Goal: Information Seeking & Learning: Learn about a topic

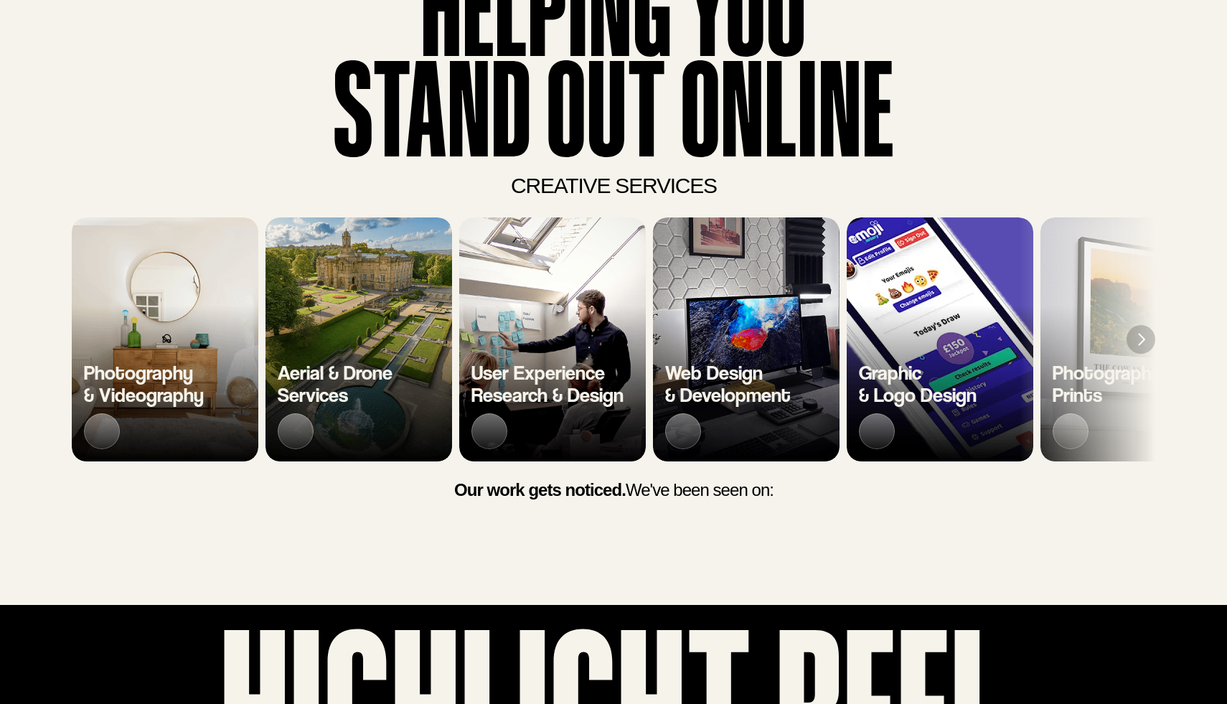
scroll to position [141, 0]
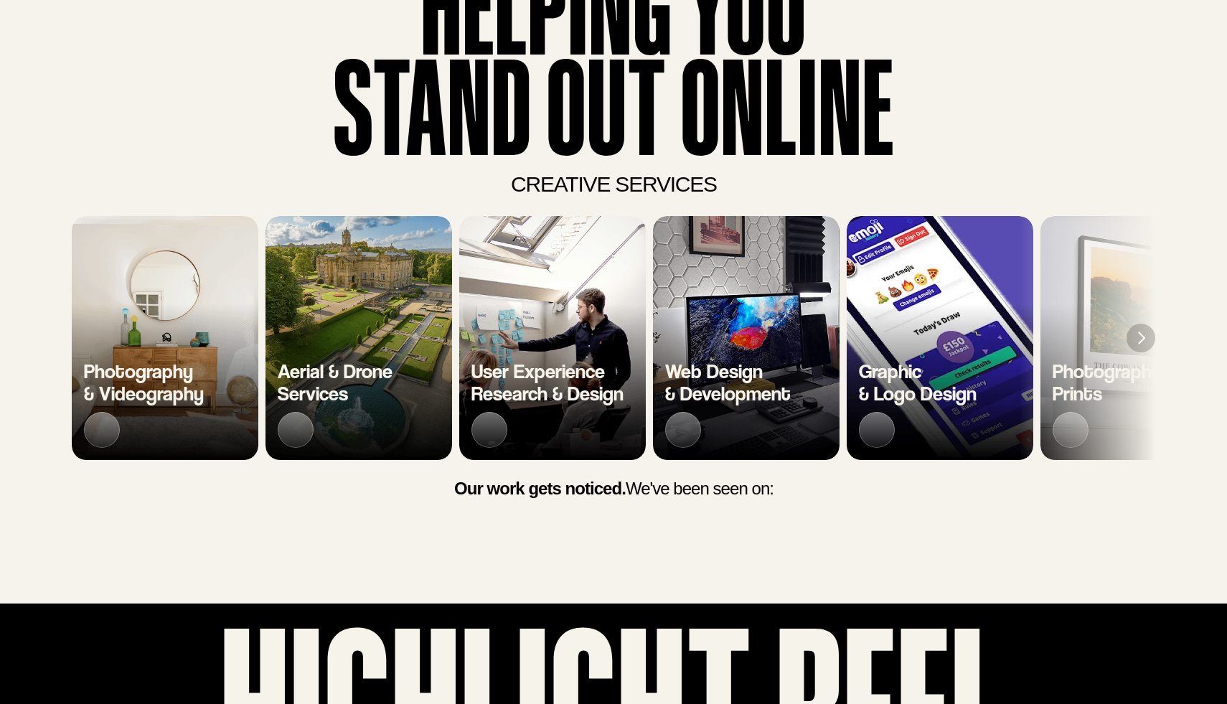
click at [173, 346] on div "Photography & Videography" at bounding box center [165, 386] width 187 height 148
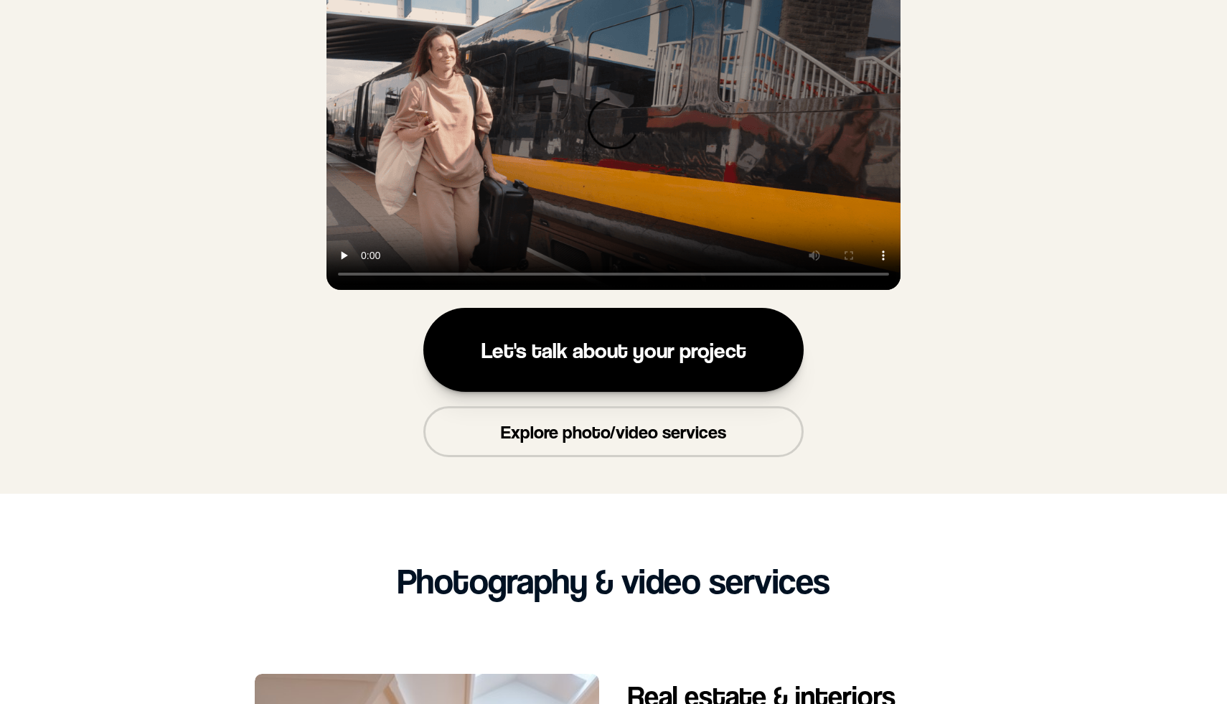
scroll to position [758, 0]
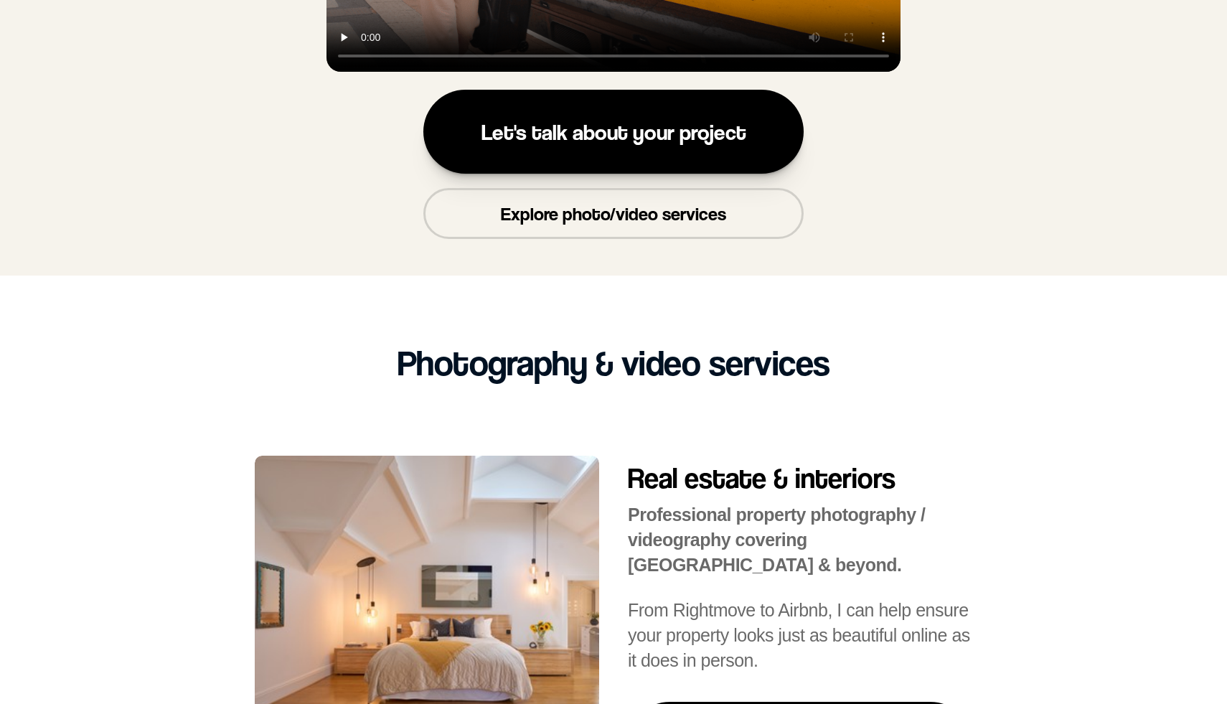
click at [538, 217] on p "Explore photo/video services" at bounding box center [613, 214] width 225 height 22
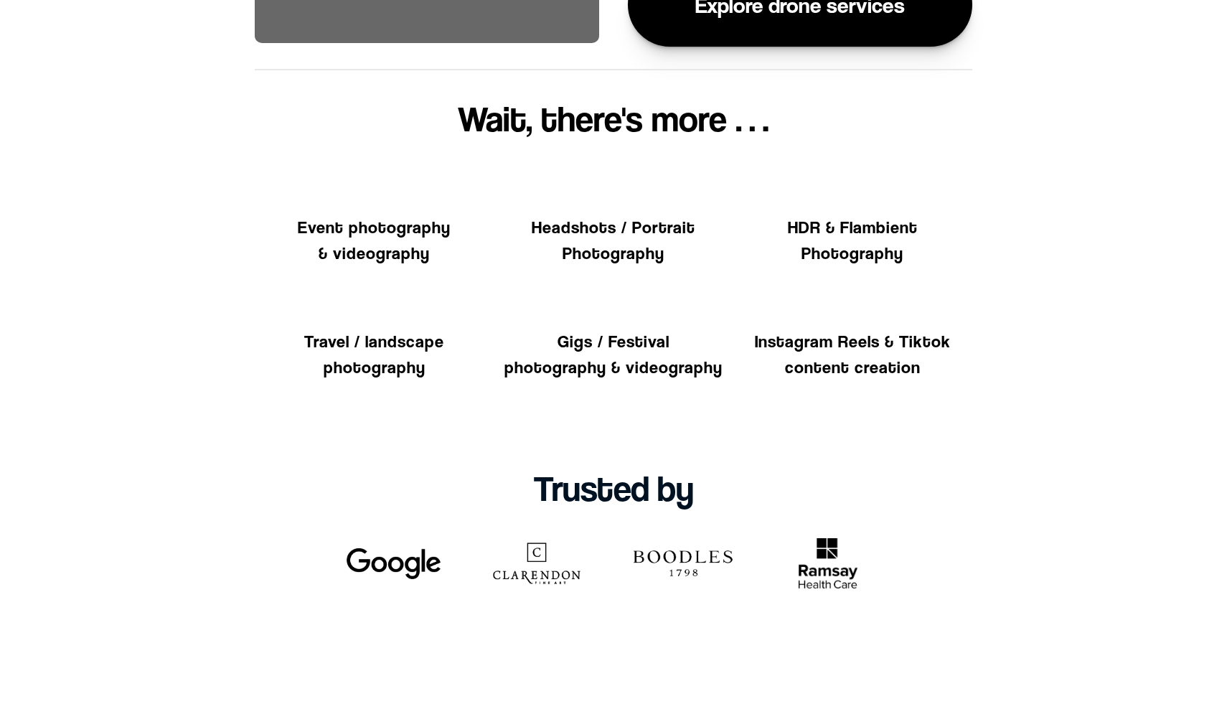
scroll to position [2400, 0]
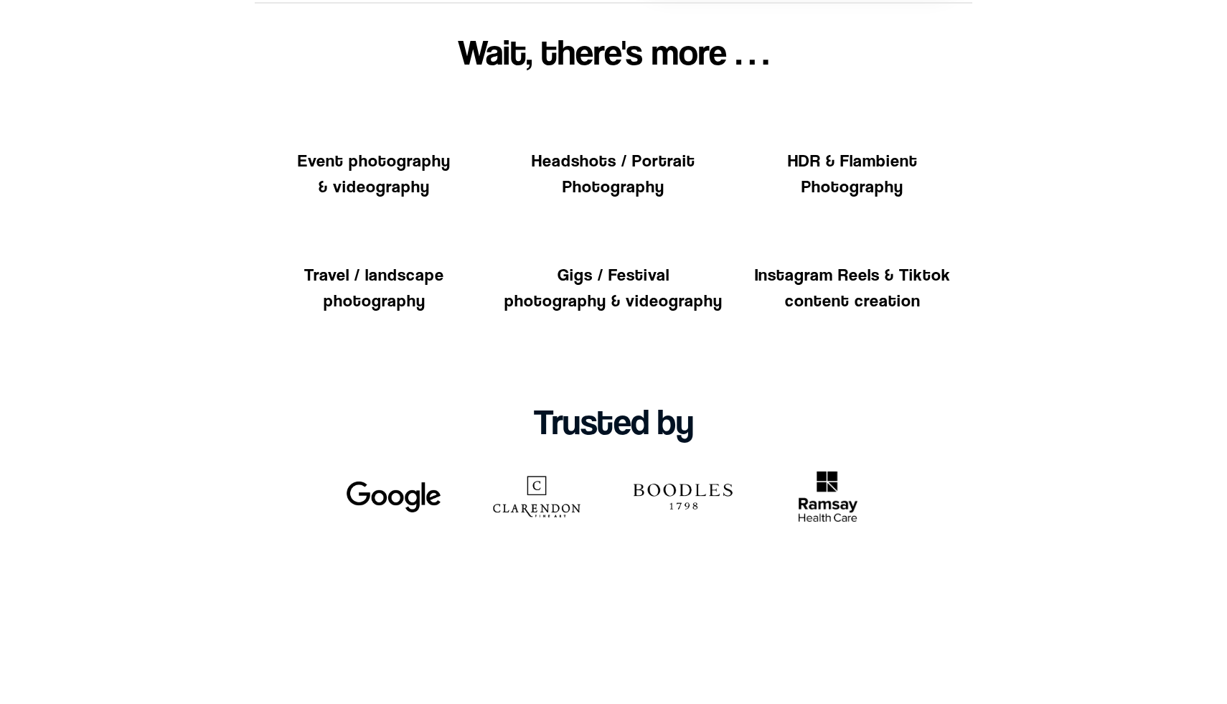
click at [390, 162] on h2 "Event photography & videography" at bounding box center [374, 174] width 153 height 52
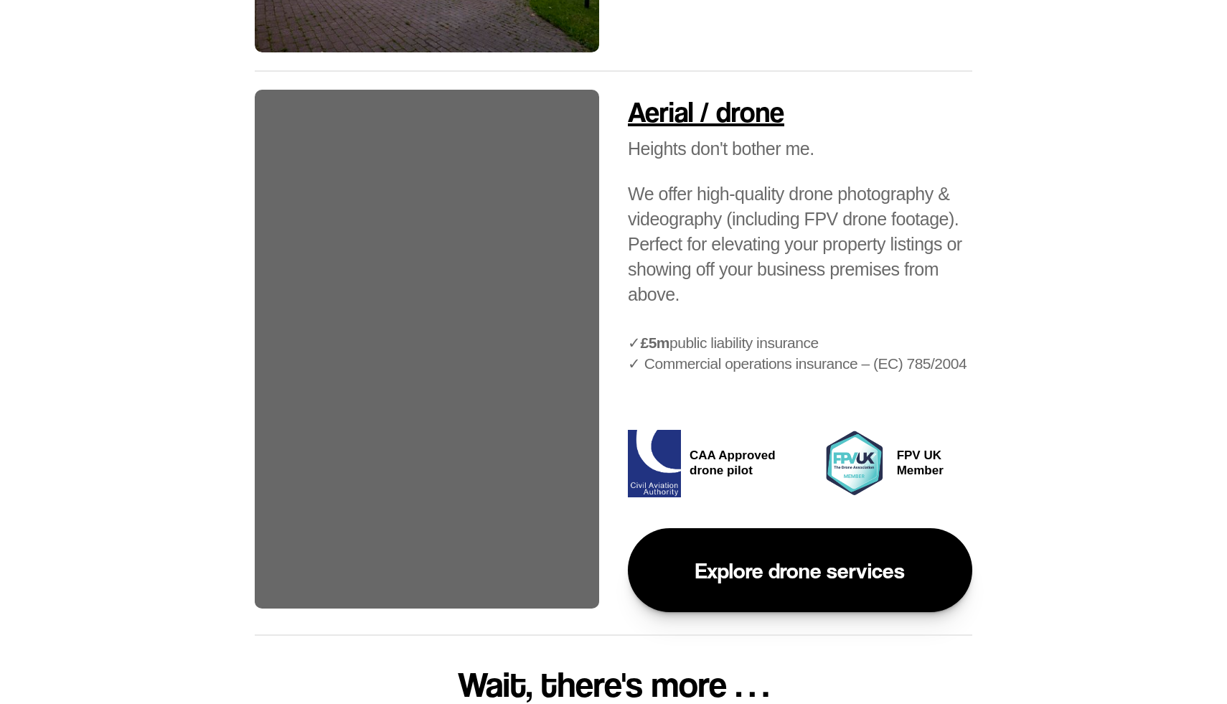
scroll to position [1444, 0]
